Goal: Browse casually: Explore the website without a specific task or goal

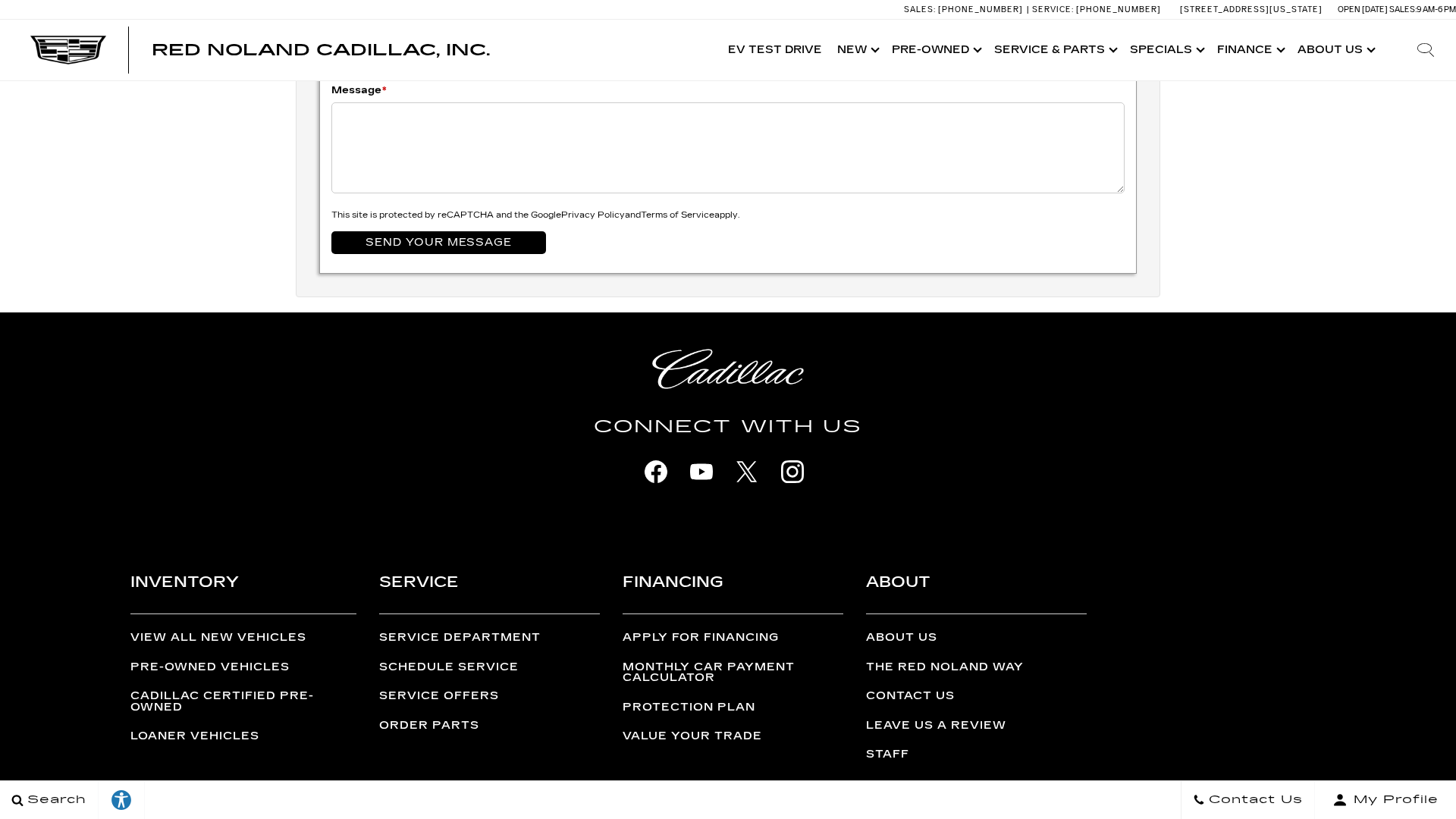
scroll to position [5363, 0]
